Goal: Find specific page/section: Find specific page/section

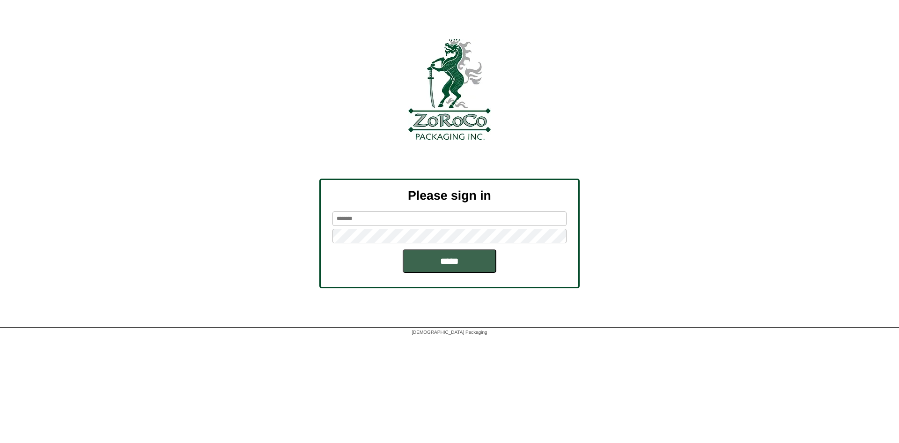
click at [356, 221] on input "text" at bounding box center [450, 218] width 234 height 15
type input "*******"
click at [403, 249] on input "*****" at bounding box center [450, 260] width 94 height 23
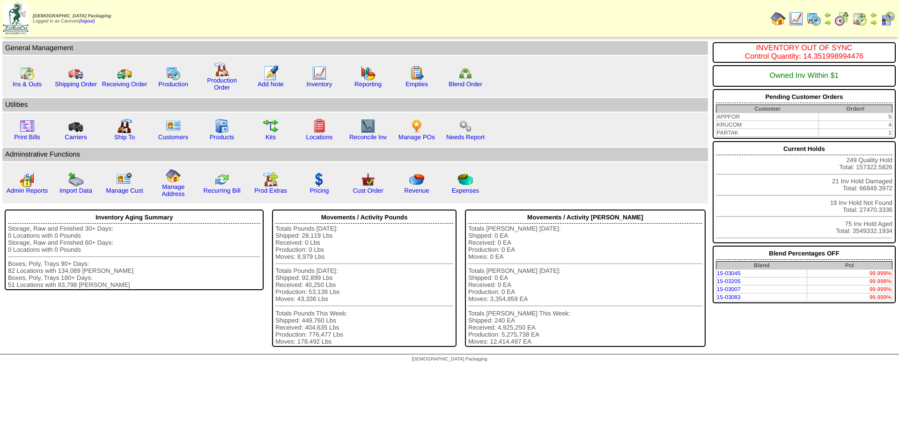
click at [815, 21] on img at bounding box center [814, 18] width 15 height 15
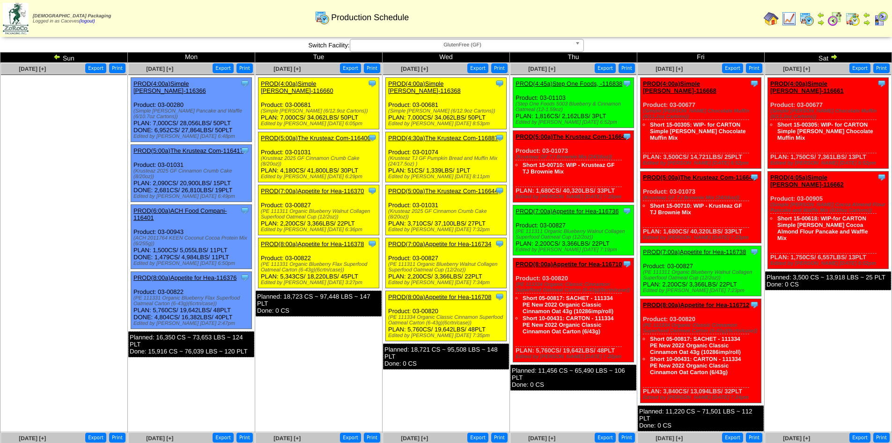
click at [324, 78] on div "Clone Item PROD(4:00a)Simple Mills-116660 Simple Mills ScheduleID: 116660 34062…" at bounding box center [319, 104] width 121 height 52
click at [326, 82] on link "PROD(4:00a)Simple Mills-116660" at bounding box center [297, 87] width 73 height 14
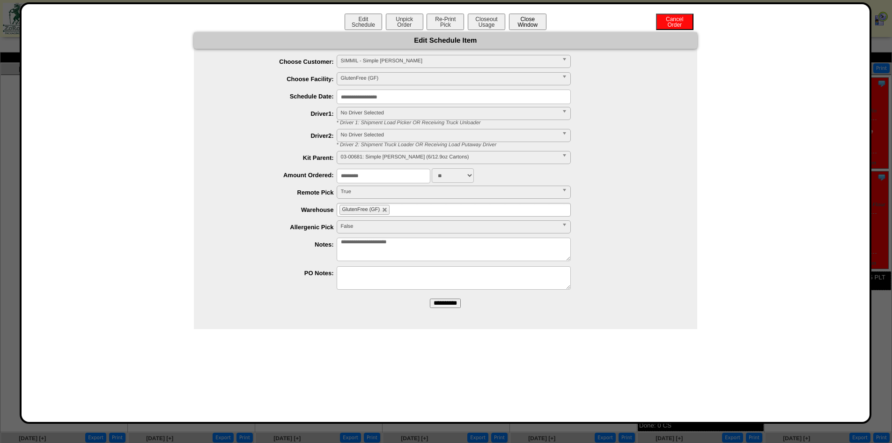
click at [527, 18] on button "Close Window" at bounding box center [527, 22] width 37 height 16
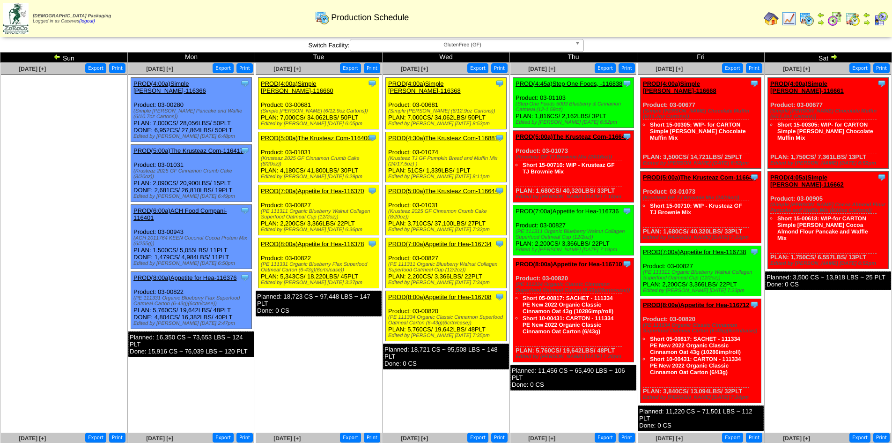
click at [793, 26] on link at bounding box center [789, 24] width 15 height 7
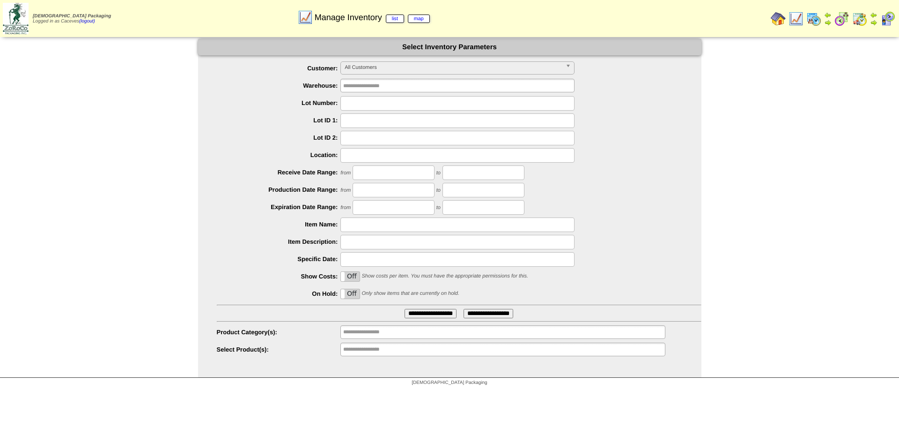
click at [379, 69] on span "All Customers" at bounding box center [453, 67] width 217 height 11
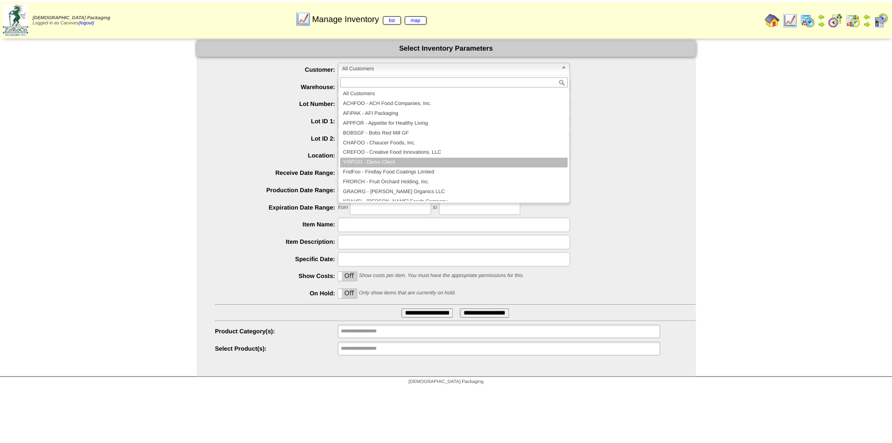
scroll to position [202, 0]
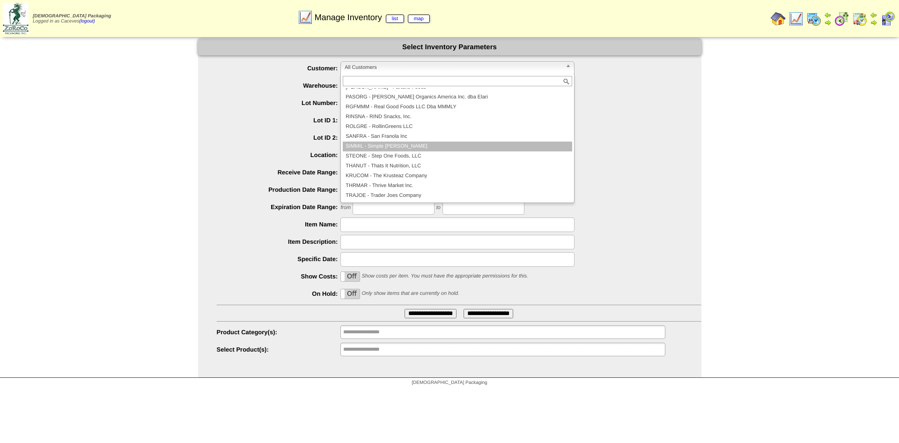
click at [385, 143] on li "SIMMIL - Simple [PERSON_NAME]" at bounding box center [458, 146] width 230 height 10
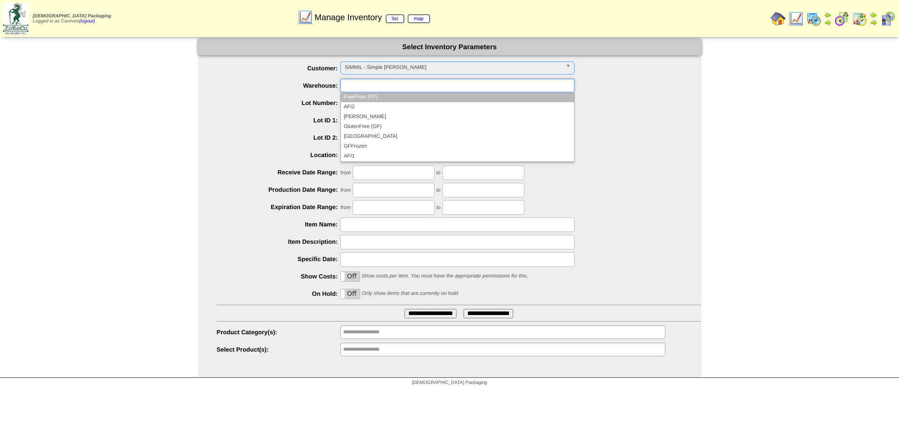
click at [397, 89] on input "text" at bounding box center [373, 86] width 60 height 12
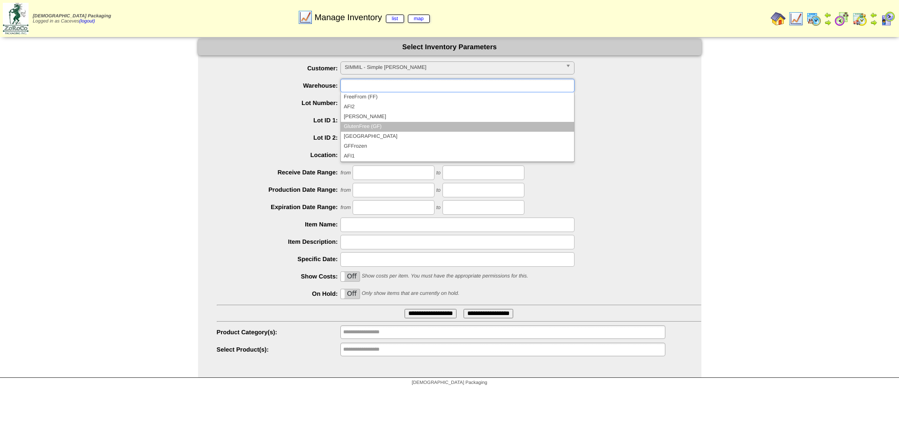
click at [376, 129] on li "GlutenFree (GF)" at bounding box center [457, 127] width 233 height 10
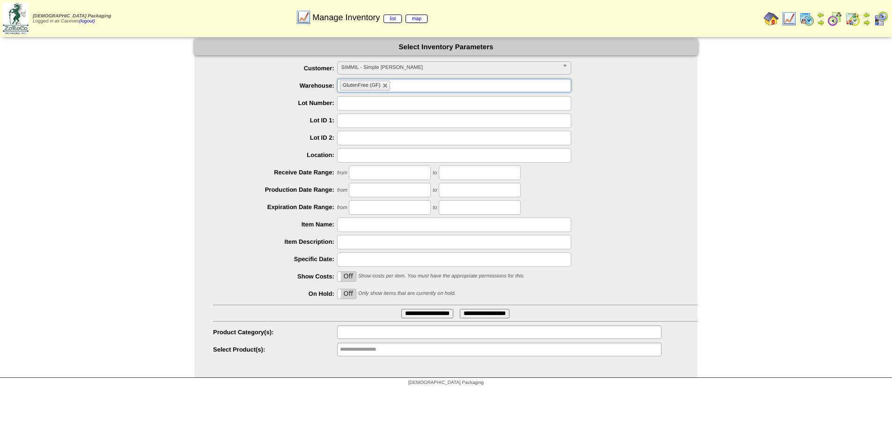
click at [394, 334] on input "text" at bounding box center [370, 332] width 60 height 12
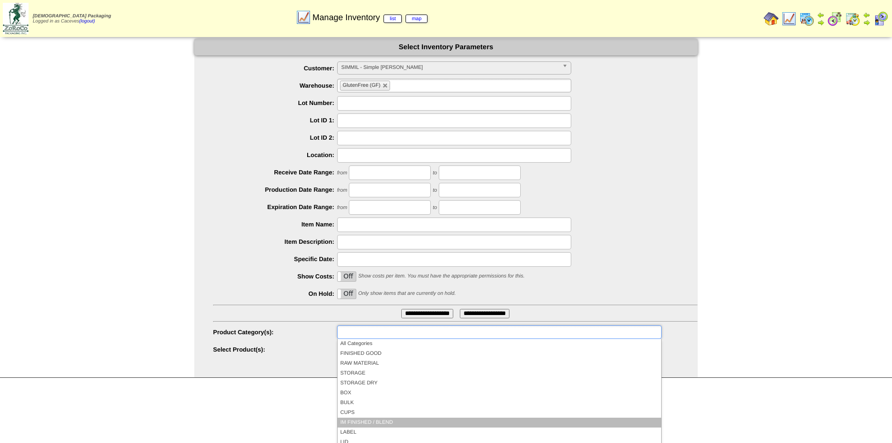
click at [373, 424] on li "IM FINISHED / BLEND" at bounding box center [500, 422] width 324 height 10
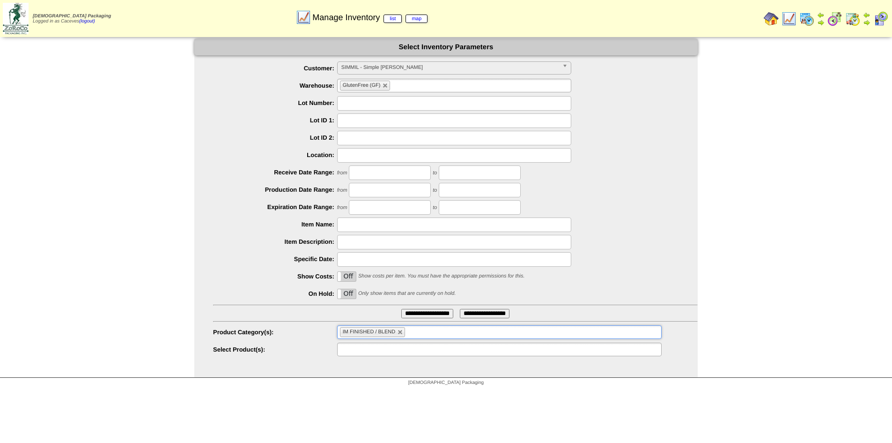
click at [415, 347] on ul at bounding box center [499, 349] width 325 height 14
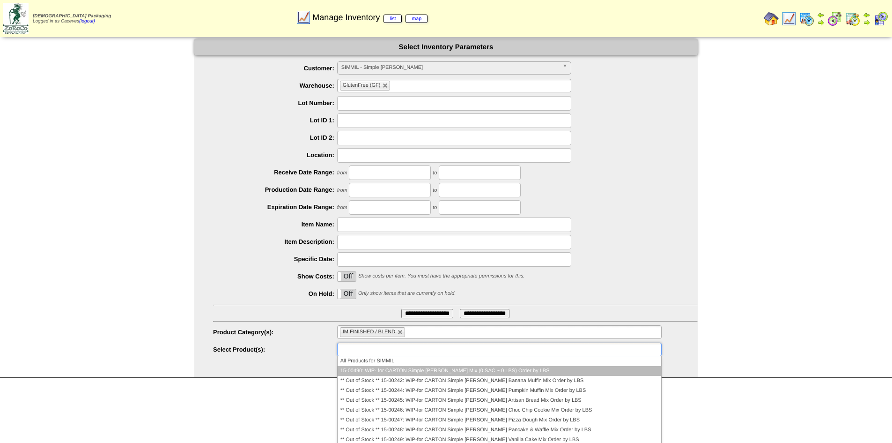
click at [420, 372] on li "15-00490: WIP- for CARTON Simple [PERSON_NAME] Mix (0 SAC ~ 0 LBS) Order by LBS" at bounding box center [500, 371] width 324 height 10
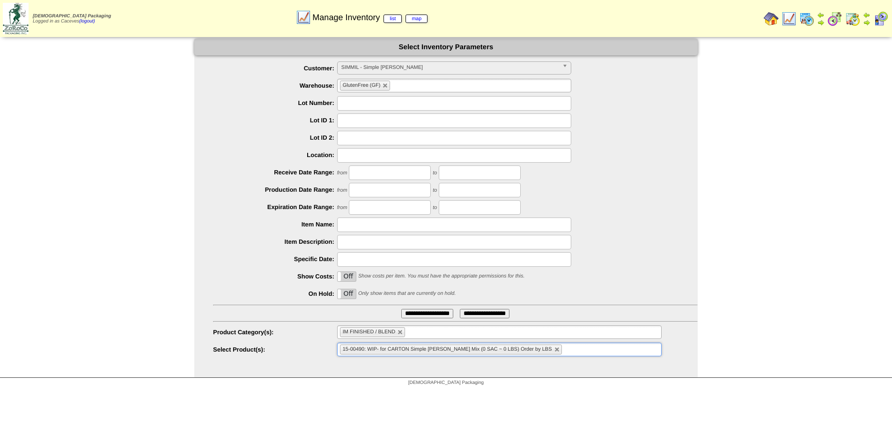
click at [410, 317] on input "**********" at bounding box center [427, 313] width 52 height 9
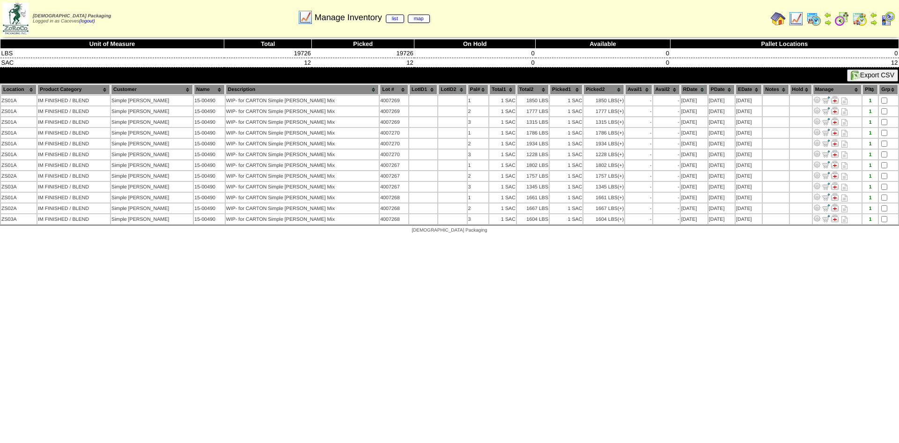
click at [380, 90] on th "Lot #" at bounding box center [394, 89] width 29 height 10
click at [470, 238] on html "Zoroco Packaging Logged in as Caceves (logout) Print All" at bounding box center [449, 119] width 899 height 238
